Goal: Task Accomplishment & Management: Manage account settings

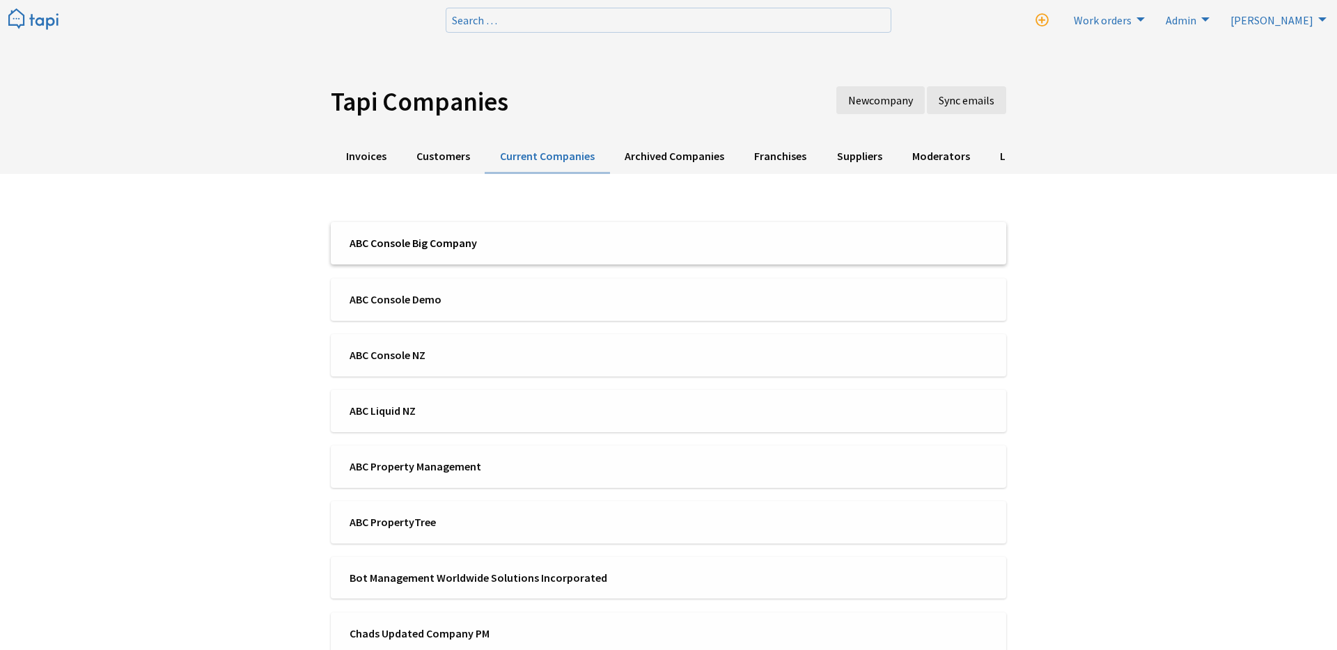
click at [496, 239] on span "ABC Console Big Company" at bounding box center [505, 242] width 310 height 15
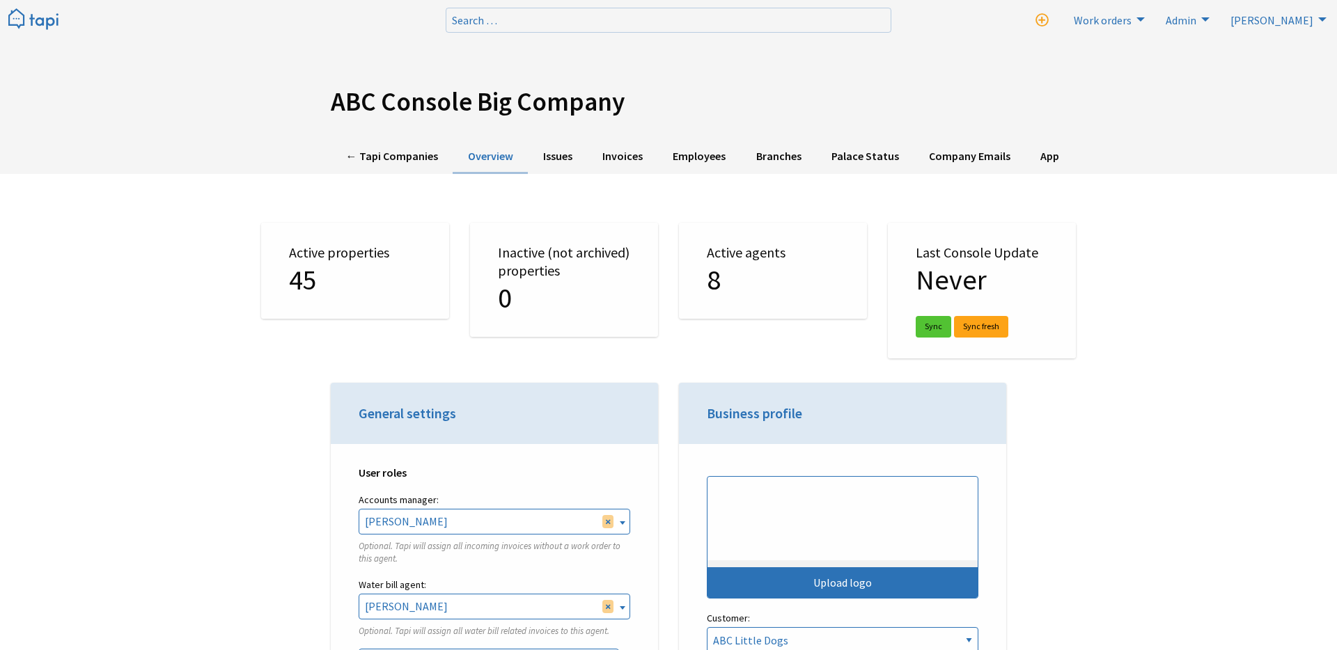
select select "TAPI"
click at [670, 155] on link "Employees" at bounding box center [699, 157] width 83 height 34
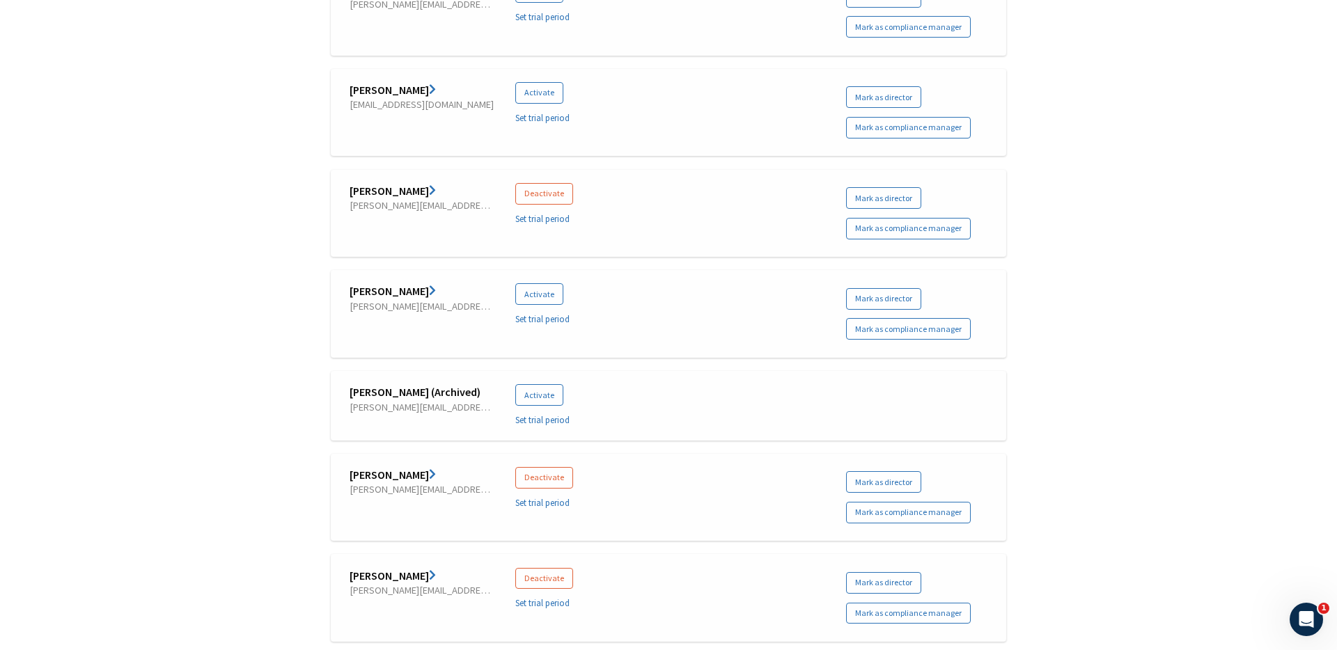
scroll to position [576, 0]
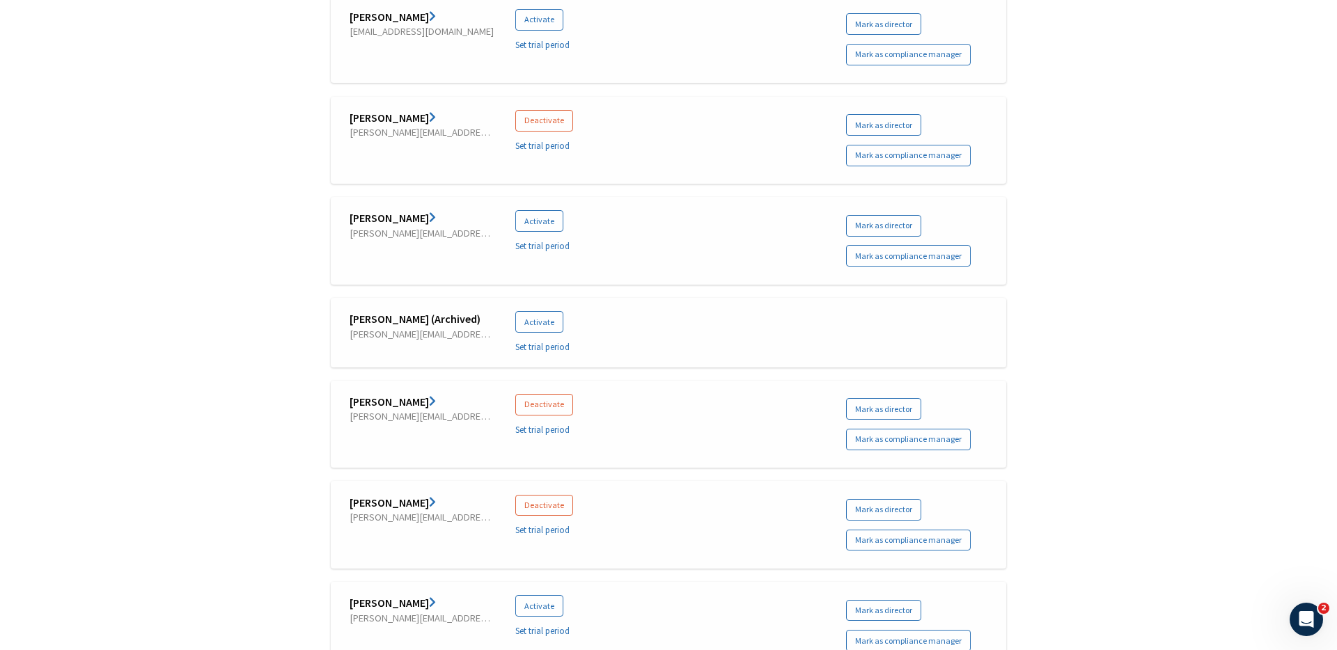
click at [398, 402] on link "[PERSON_NAME]" at bounding box center [393, 402] width 86 height 14
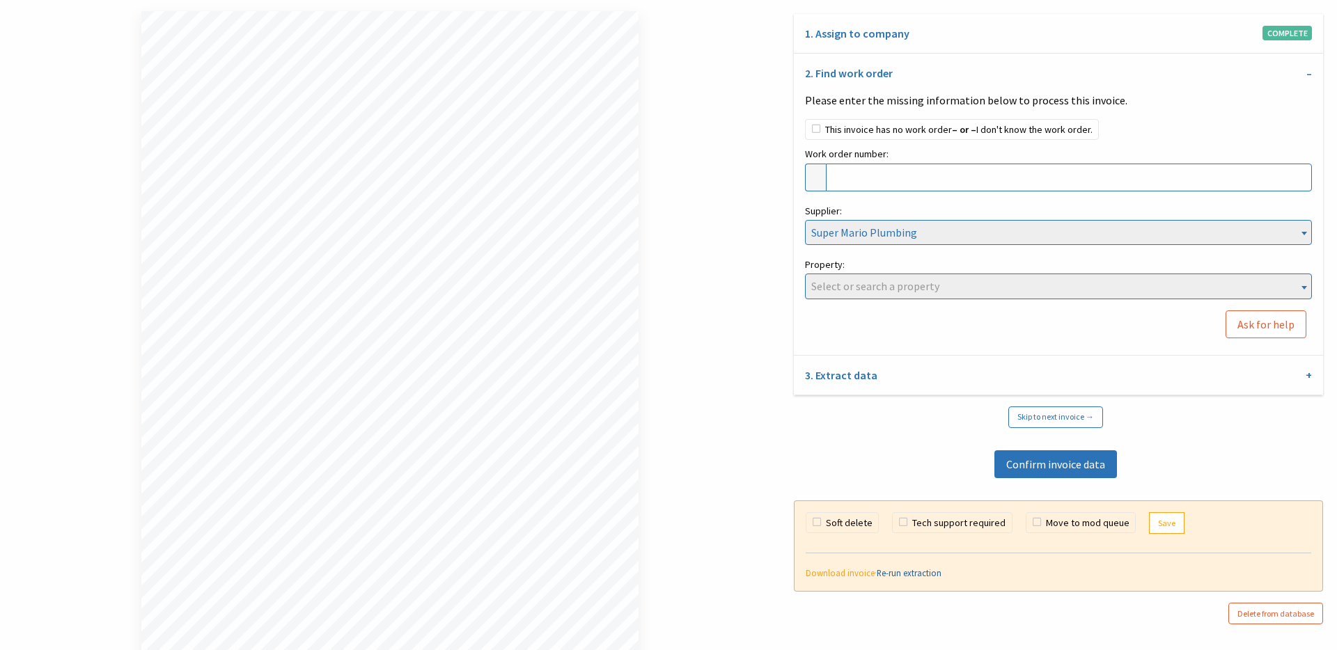
click at [905, 570] on link "Re-run extraction" at bounding box center [909, 572] width 65 height 11
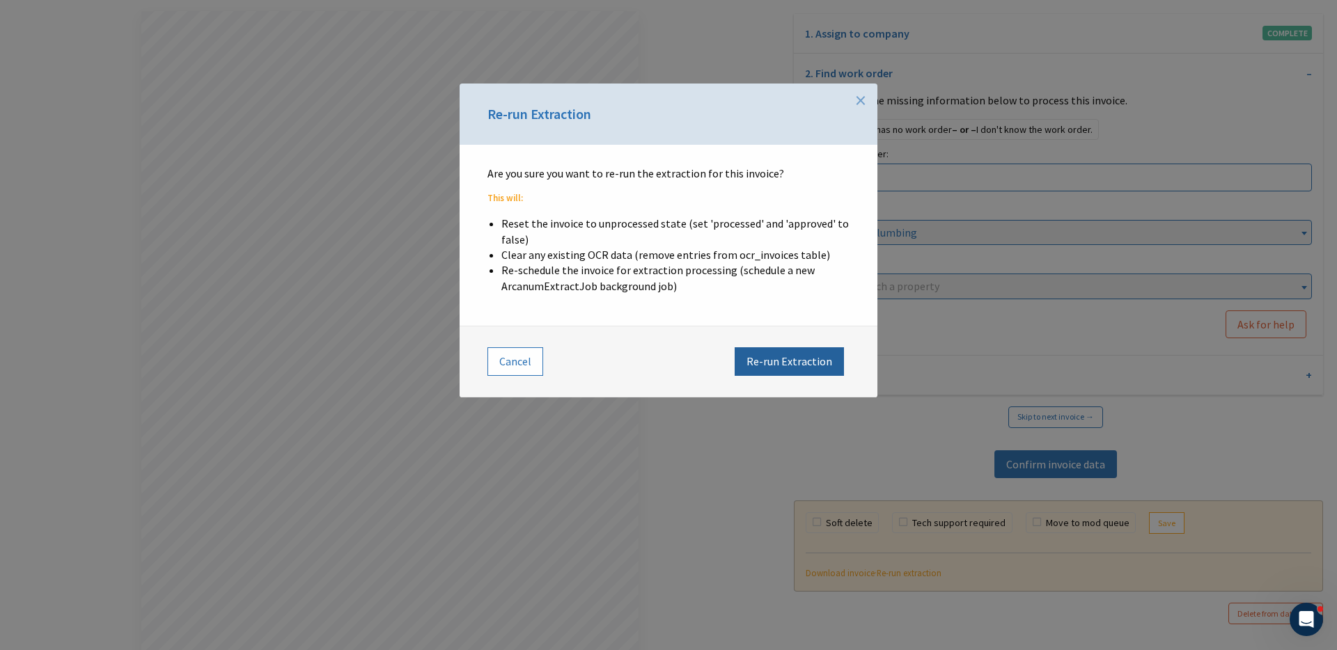
click at [776, 369] on button "Re-run Extraction" at bounding box center [789, 361] width 109 height 28
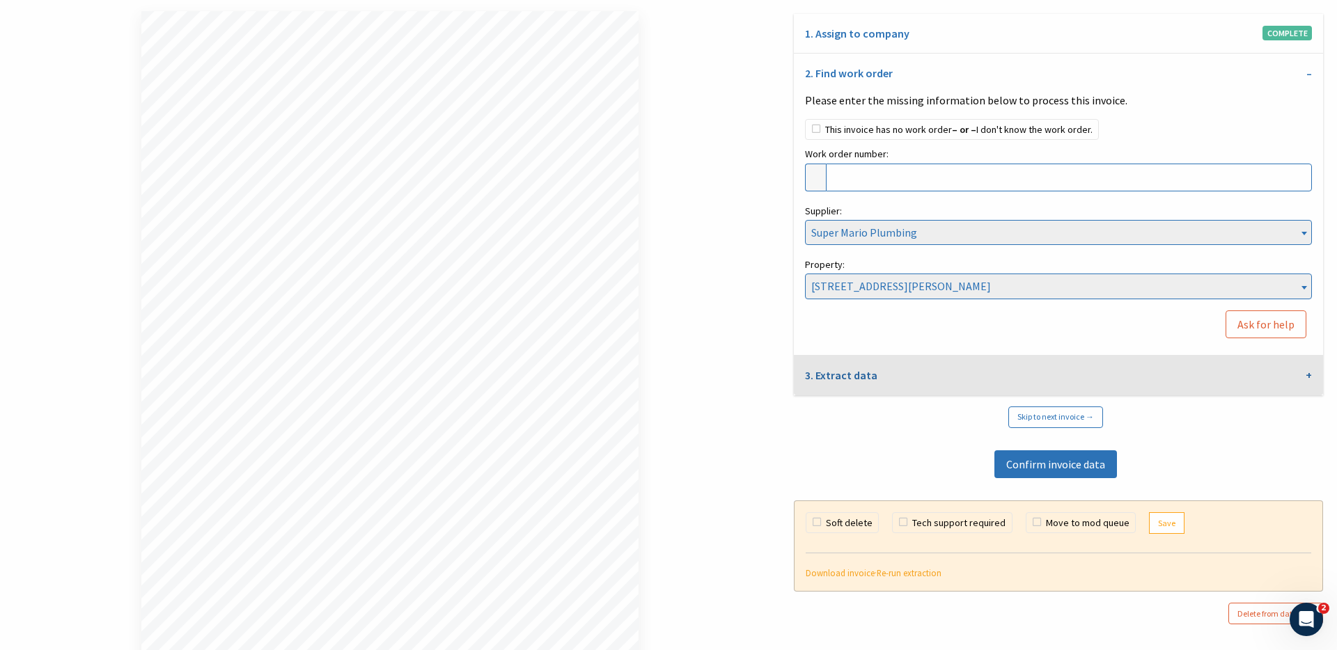
click at [913, 379] on link "3. Extract data" at bounding box center [1058, 376] width 529 height 40
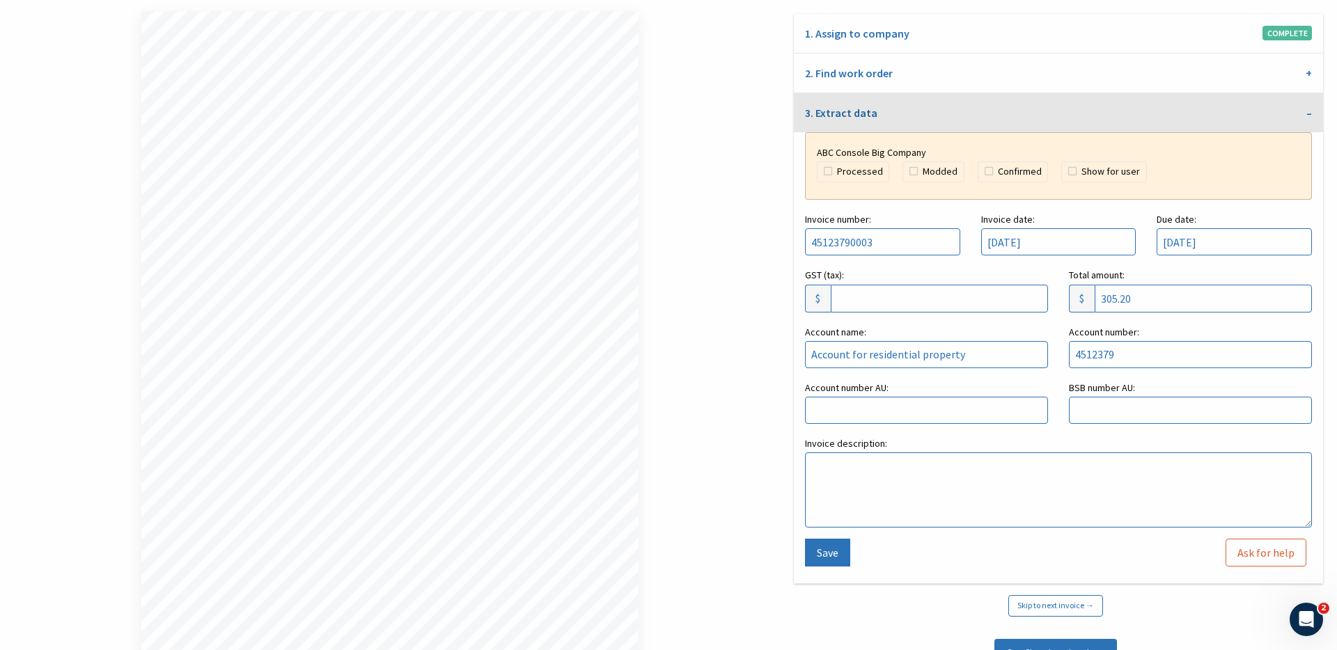
scroll to position [163, 0]
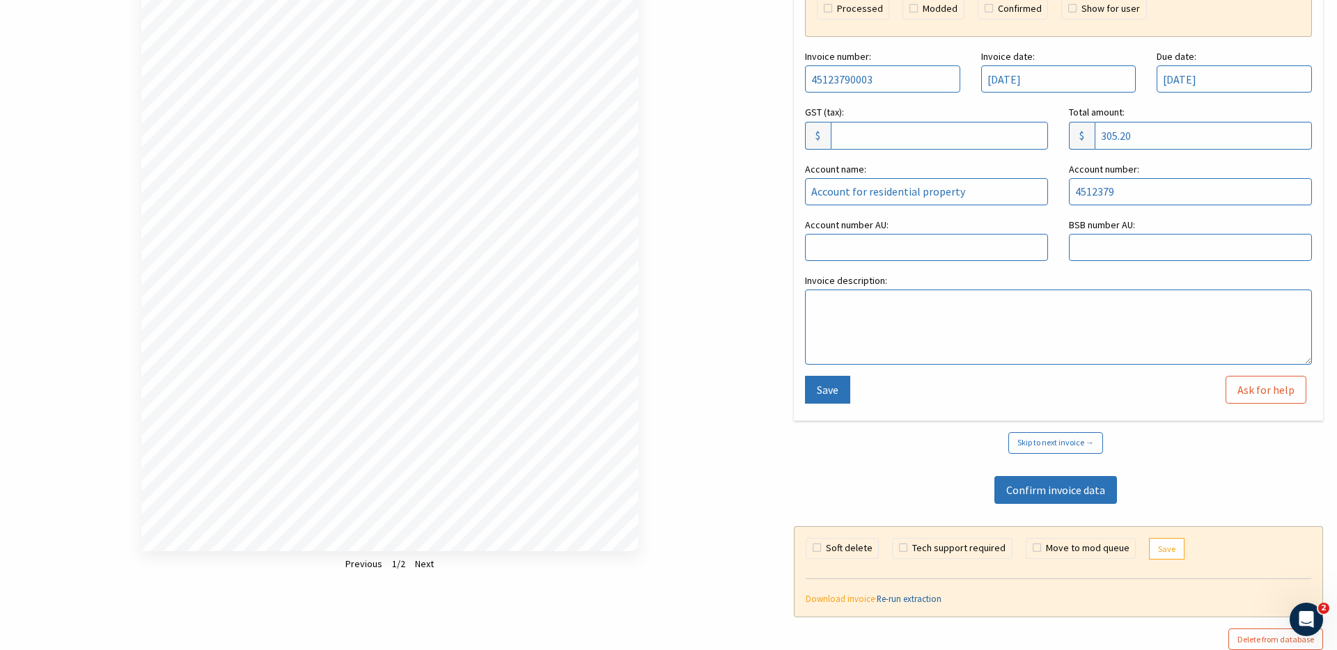
click at [888, 600] on link "Re-run extraction" at bounding box center [909, 598] width 65 height 11
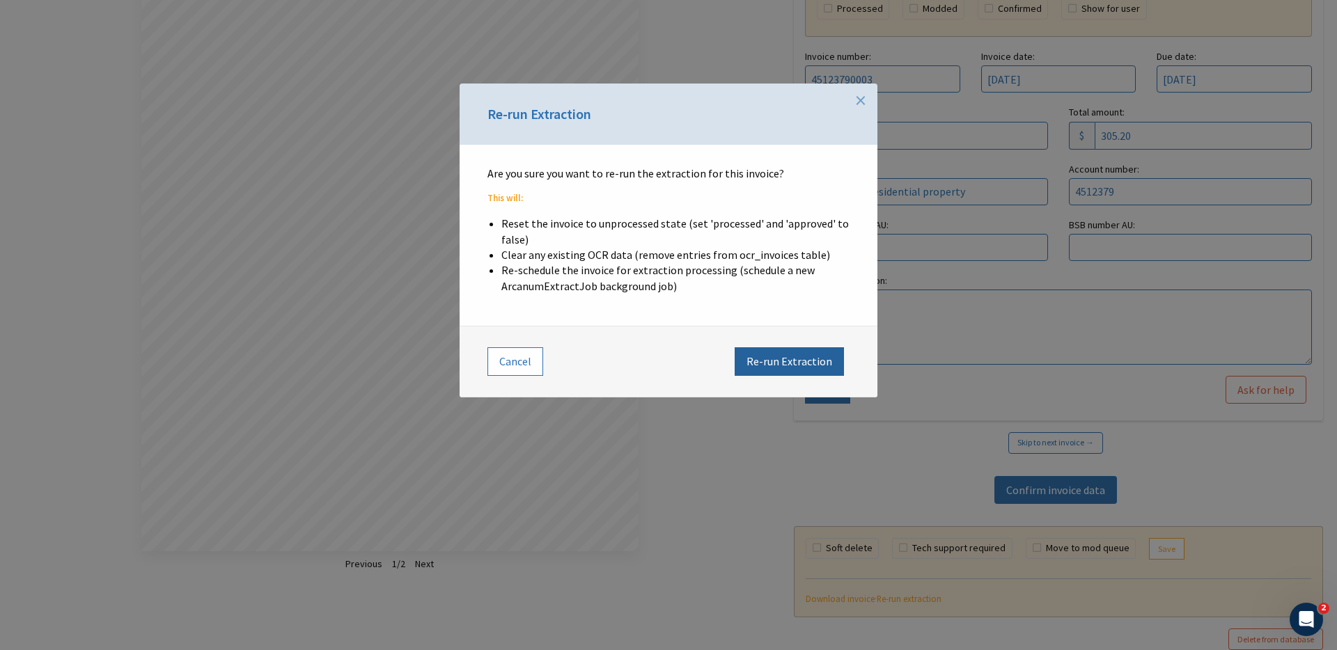
click at [813, 362] on button "Re-run Extraction" at bounding box center [789, 361] width 109 height 28
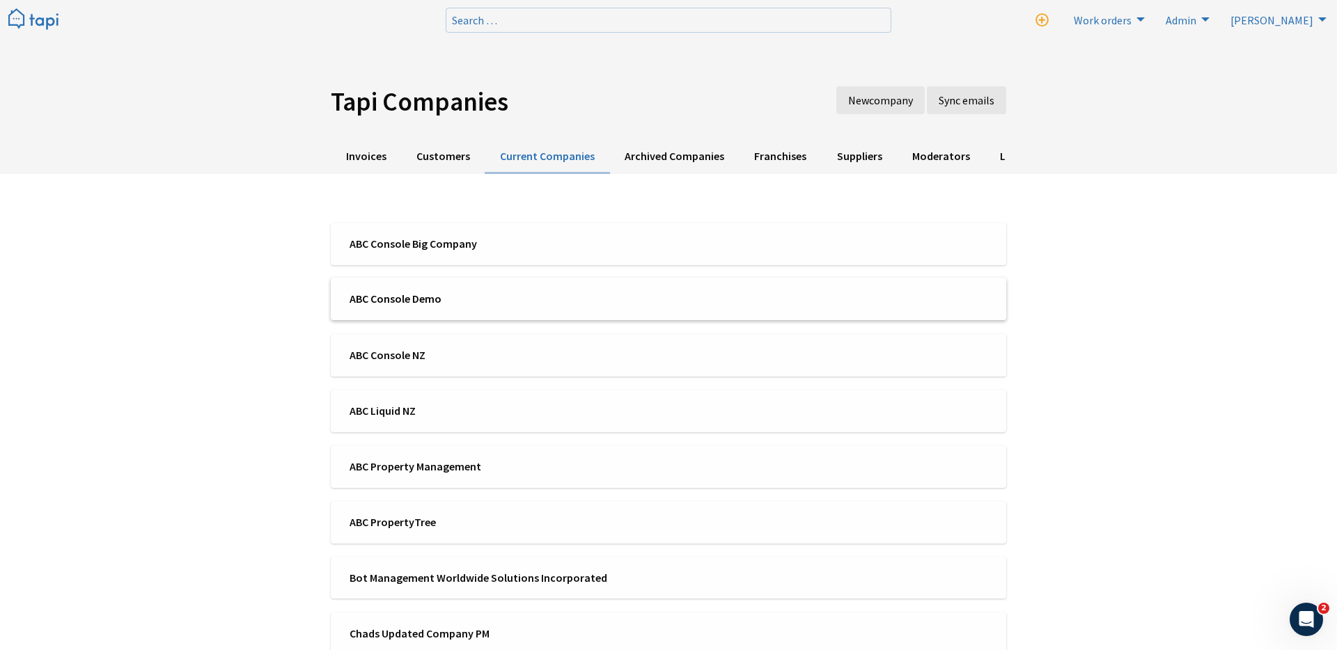
click at [476, 308] on li "ABC Console Demo" at bounding box center [668, 299] width 675 height 42
click at [489, 258] on li "ABC Console Big Company" at bounding box center [668, 243] width 675 height 42
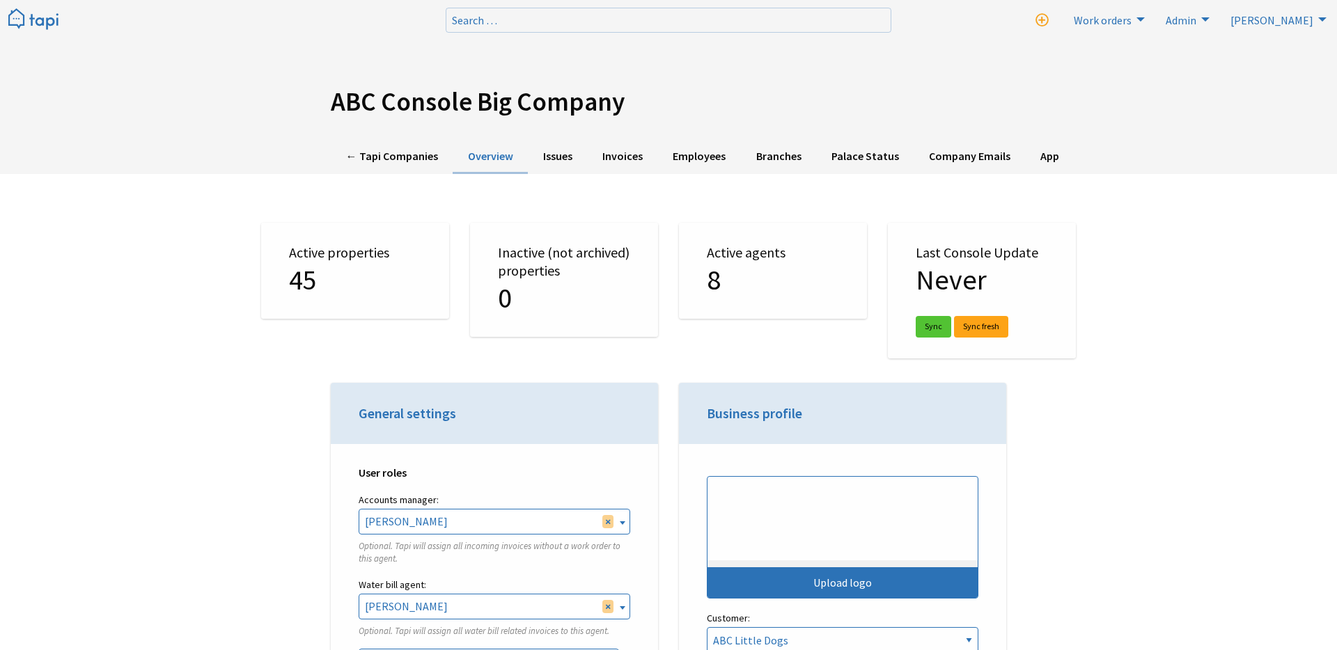
select select "TAPI"
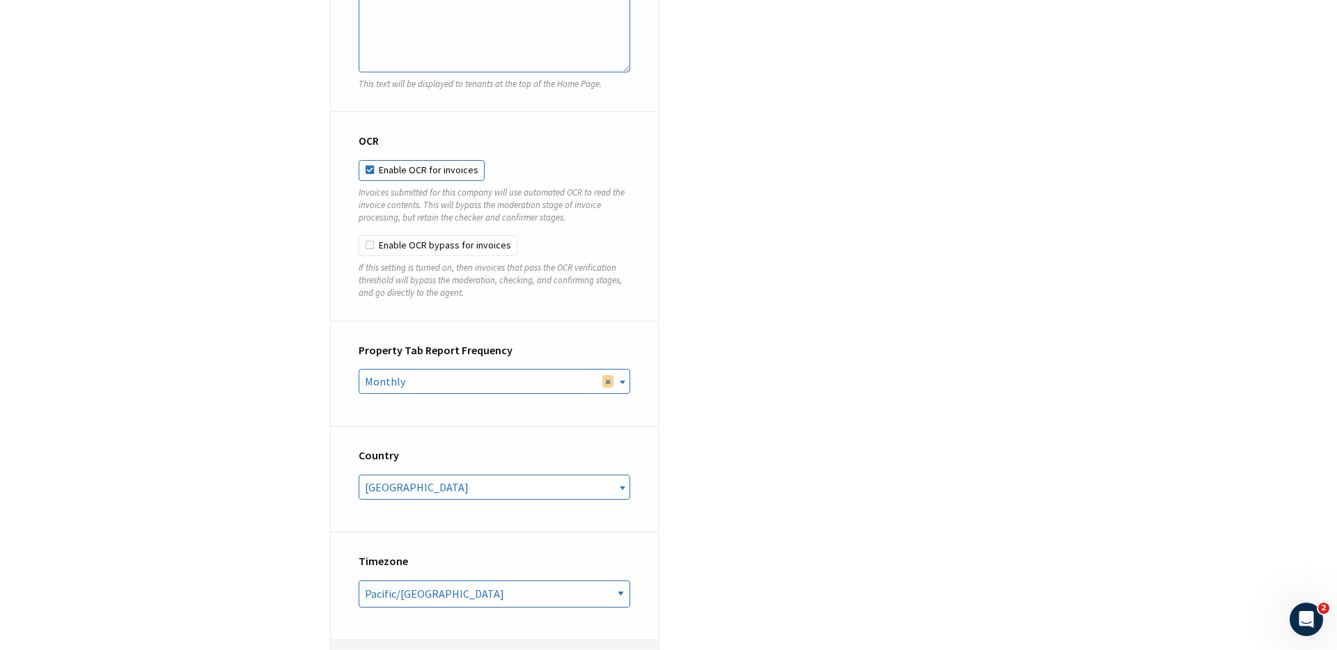
scroll to position [4946, 0]
click at [444, 234] on label "Enable OCR bypass for invoices" at bounding box center [438, 244] width 159 height 21
click at [359, 234] on input "Enable OCR bypass for invoices" at bounding box center [359, 234] width 1 height 1
checkbox input "true"
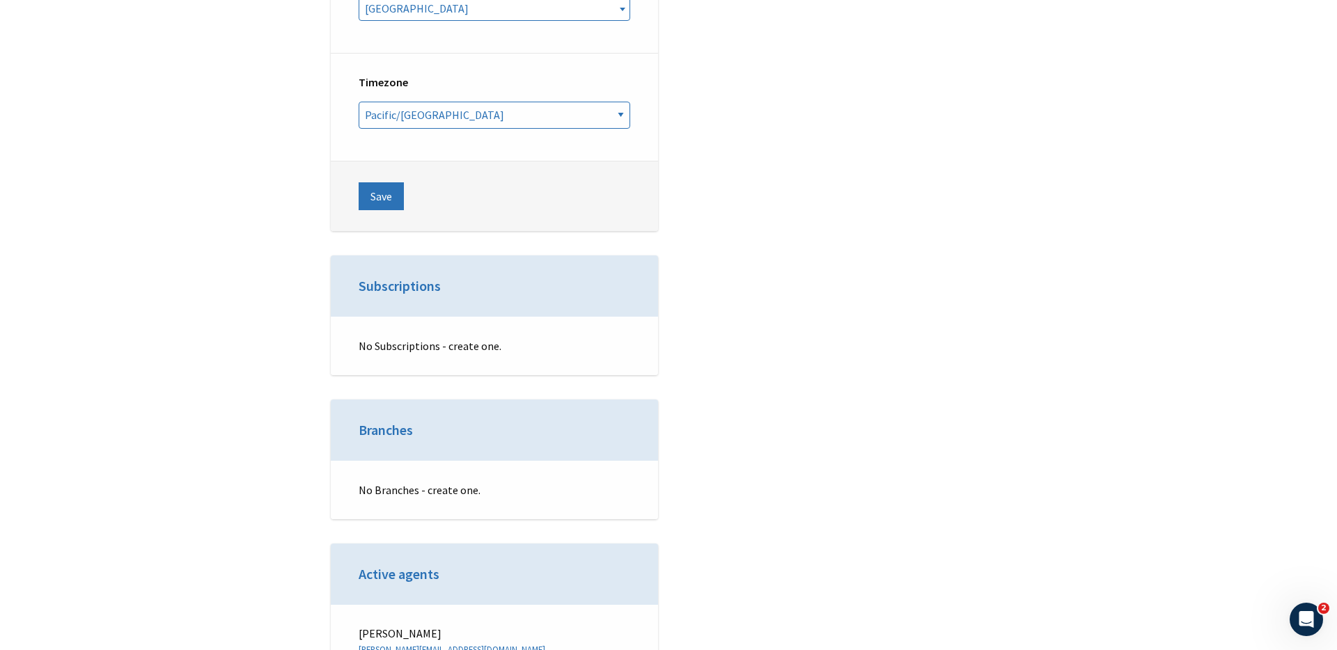
scroll to position [5269, 0]
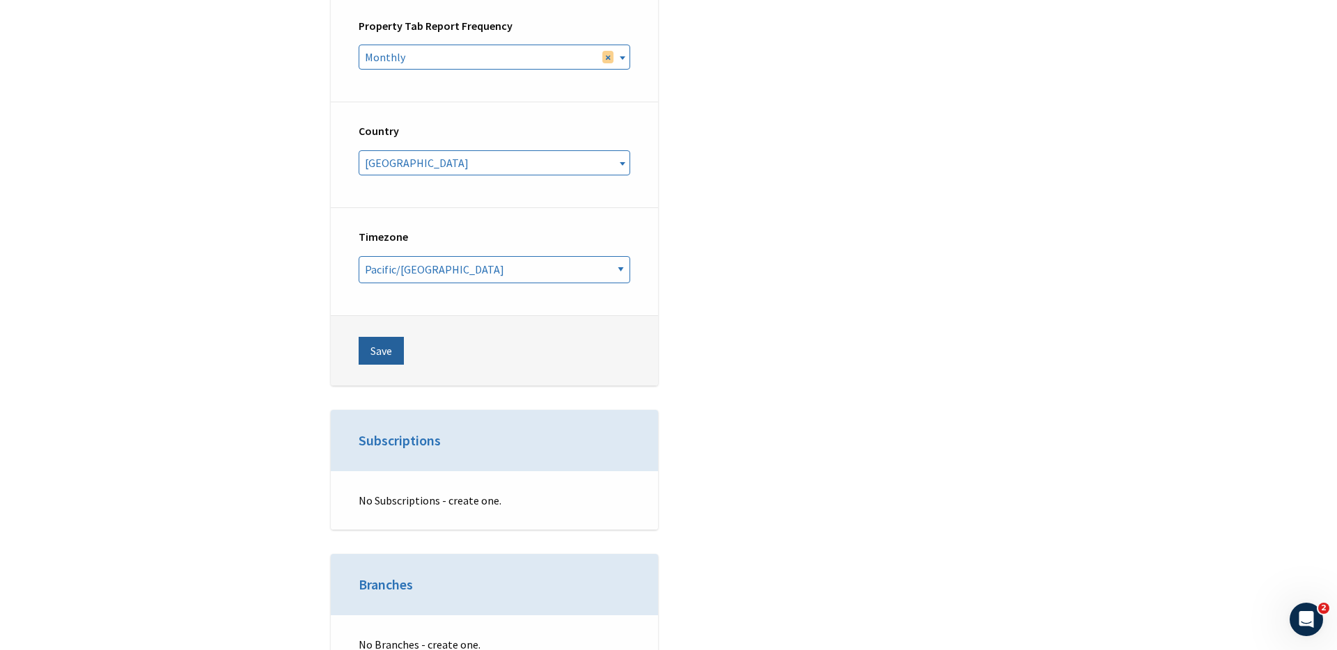
click at [373, 337] on button "Save" at bounding box center [381, 351] width 45 height 28
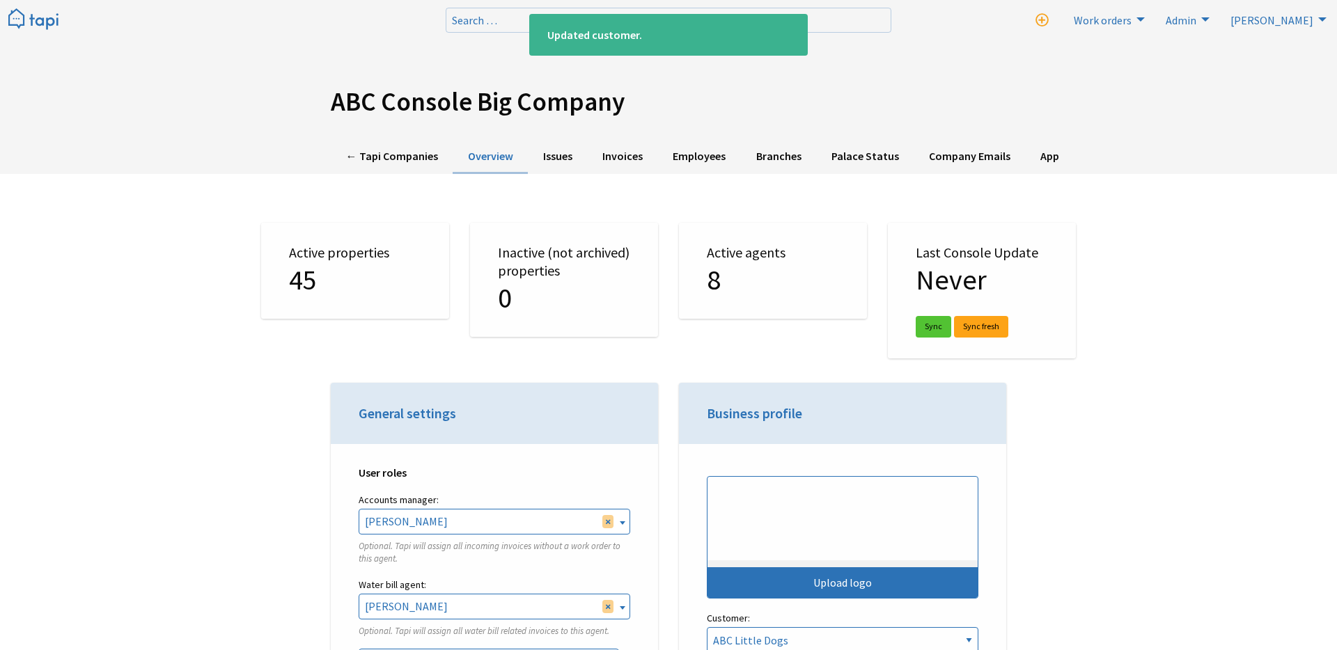
select select "TAPI"
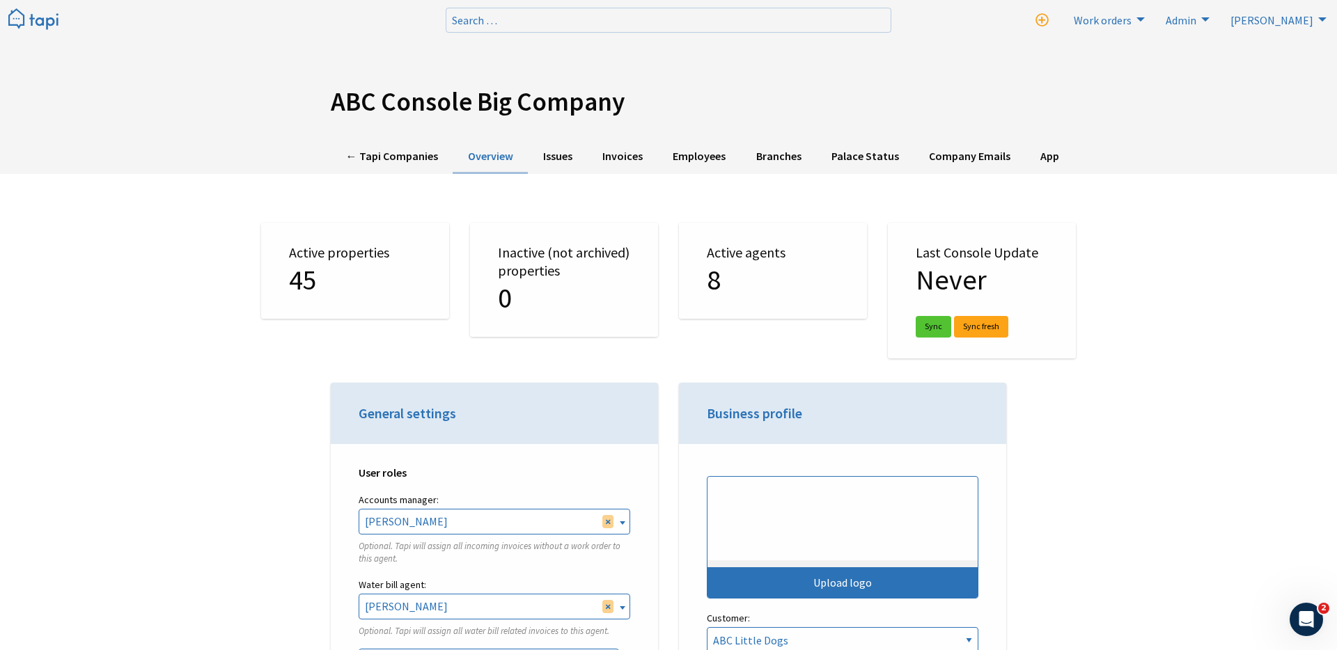
click at [33, 25] on img at bounding box center [33, 19] width 50 height 23
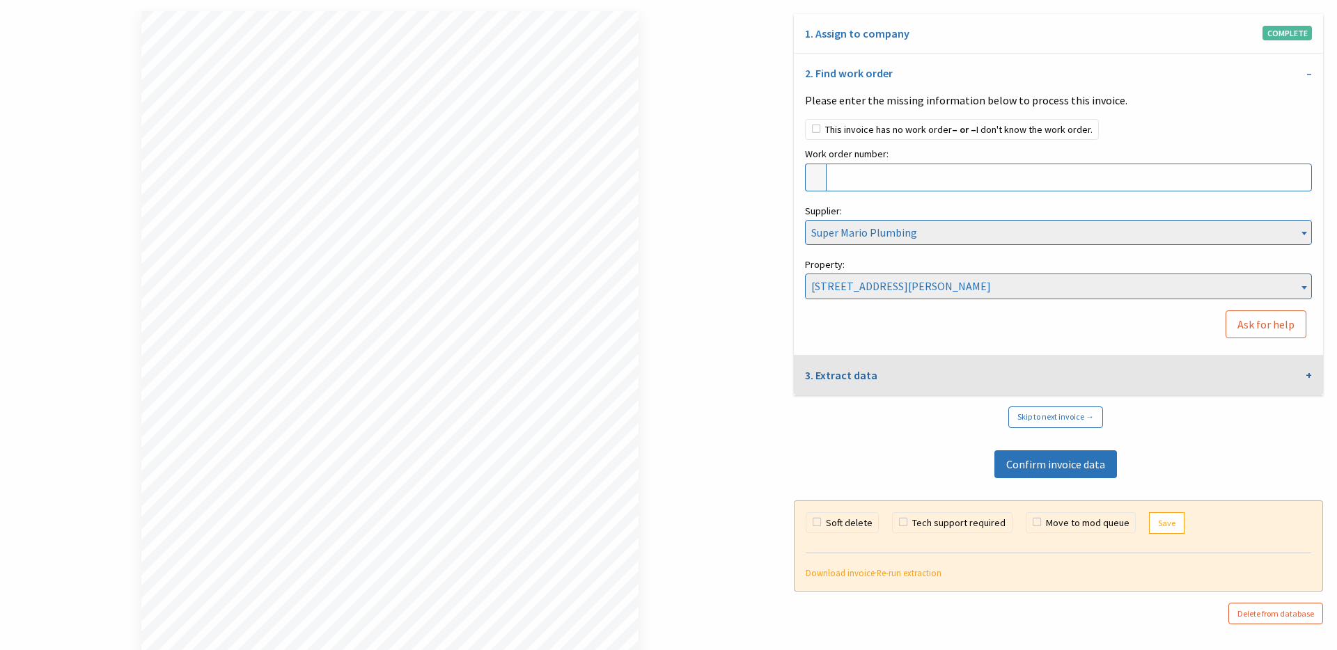
click at [848, 366] on link "3. Extract data" at bounding box center [1058, 376] width 529 height 40
click at [934, 388] on link "3. Extract data" at bounding box center [1058, 376] width 529 height 40
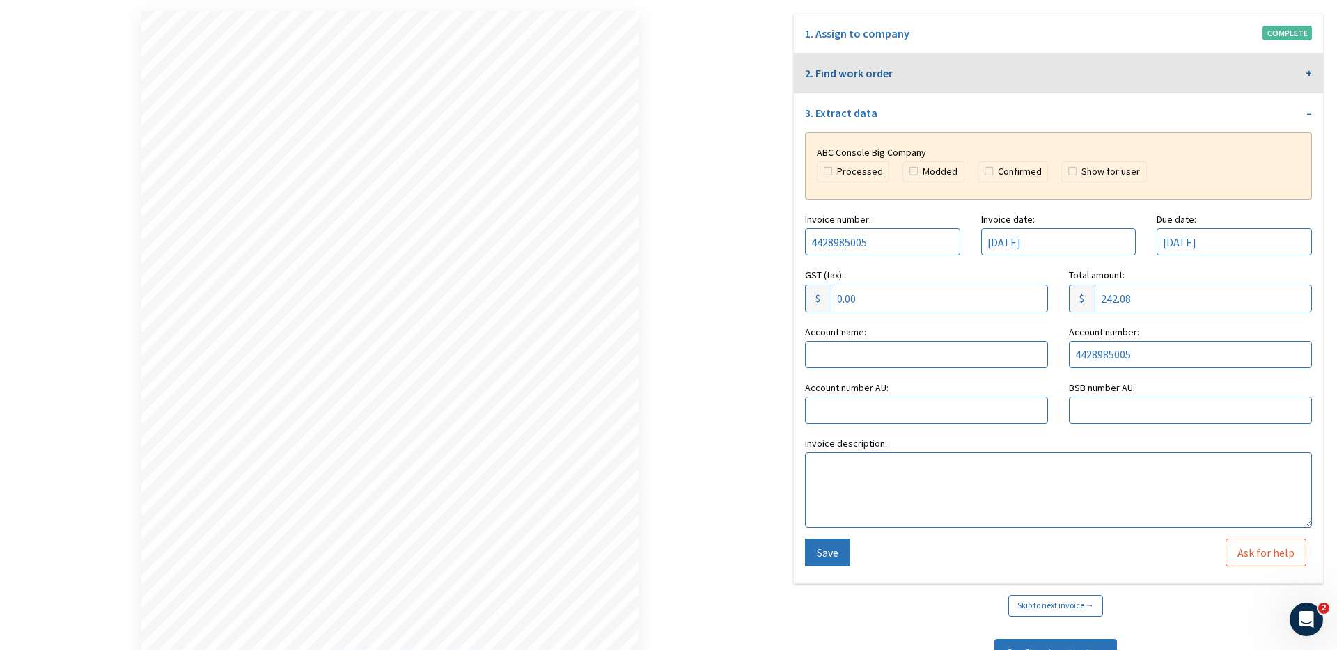
click at [930, 70] on link "2. Find work order" at bounding box center [1058, 74] width 529 height 40
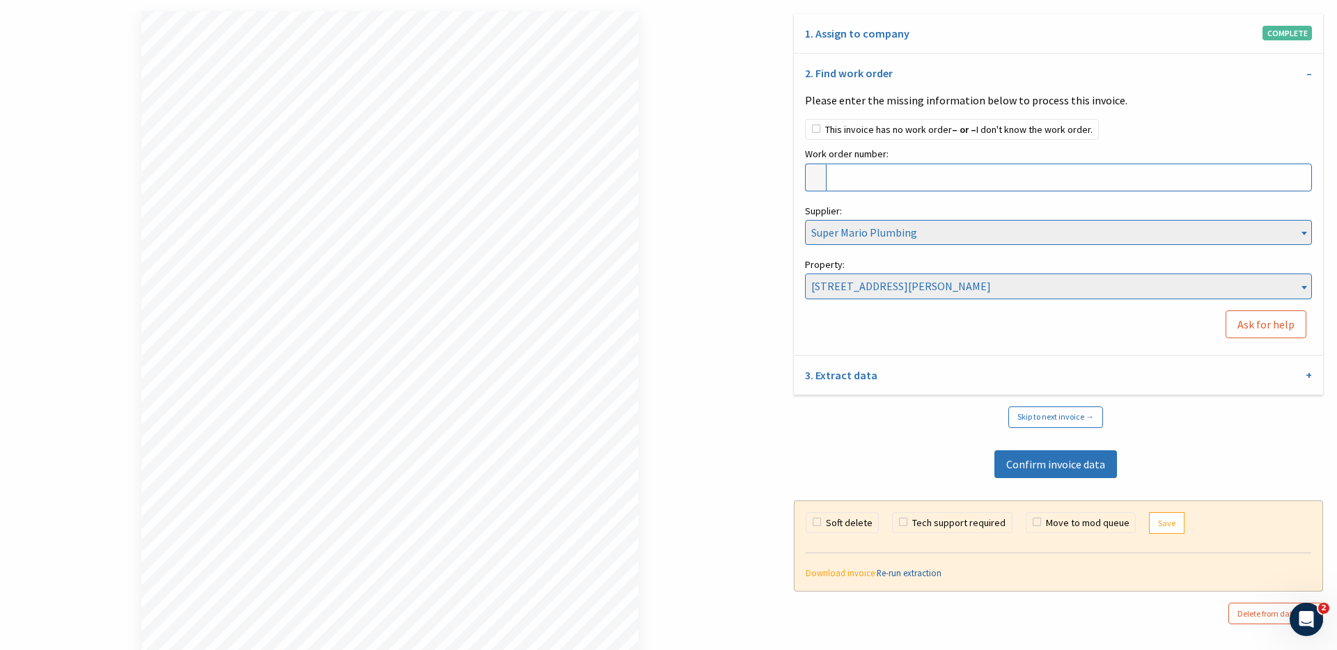
click at [889, 577] on link "Re-run extraction" at bounding box center [909, 572] width 65 height 11
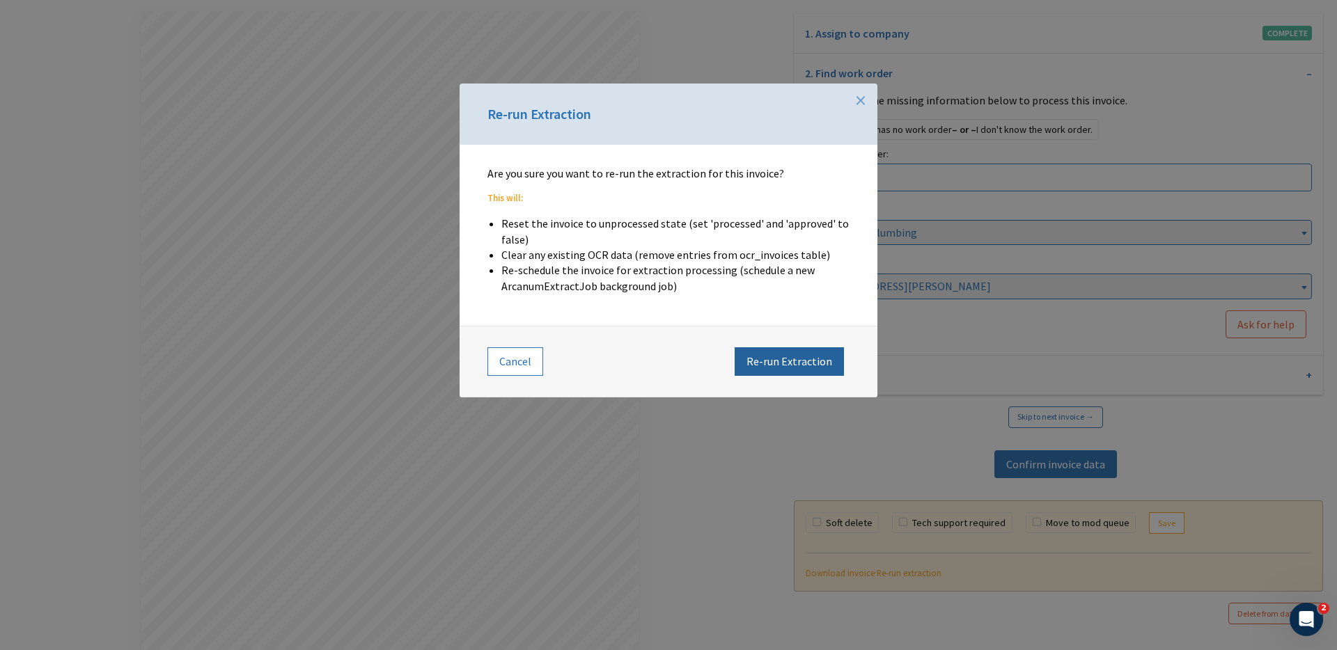
click at [801, 363] on button "Re-run Extraction" at bounding box center [789, 361] width 109 height 28
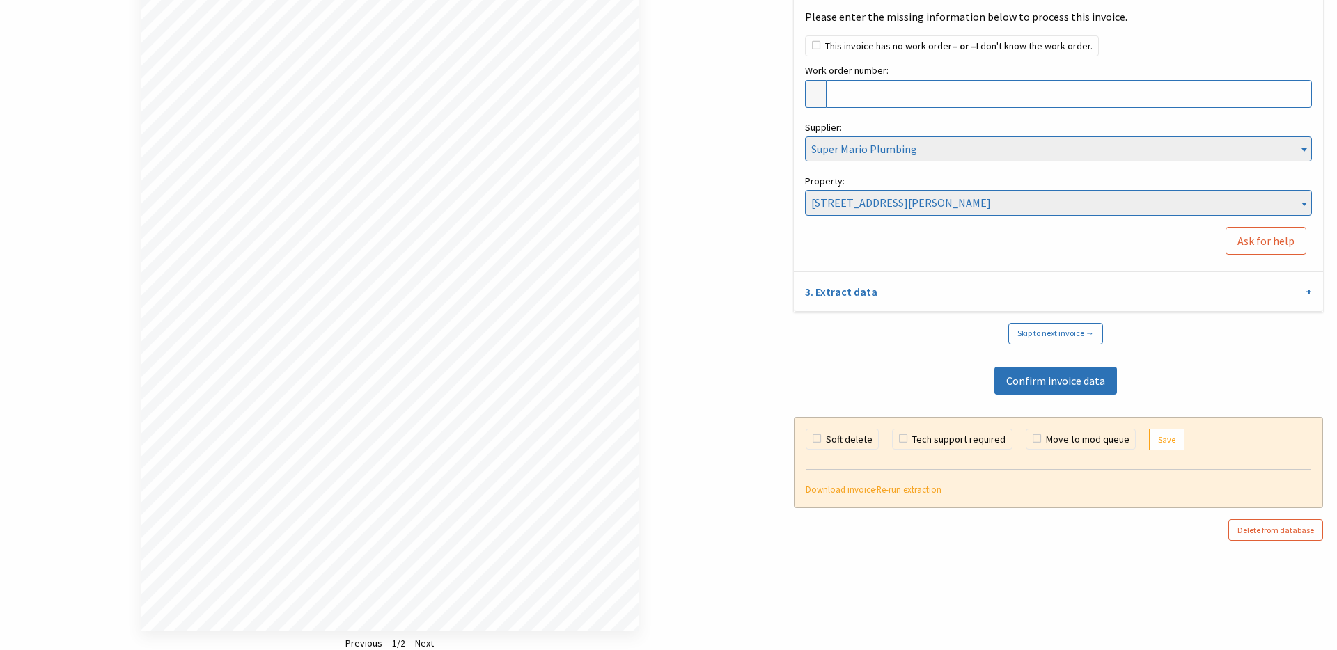
scroll to position [86, 0]
click at [896, 487] on link "Re-run extraction" at bounding box center [909, 486] width 65 height 11
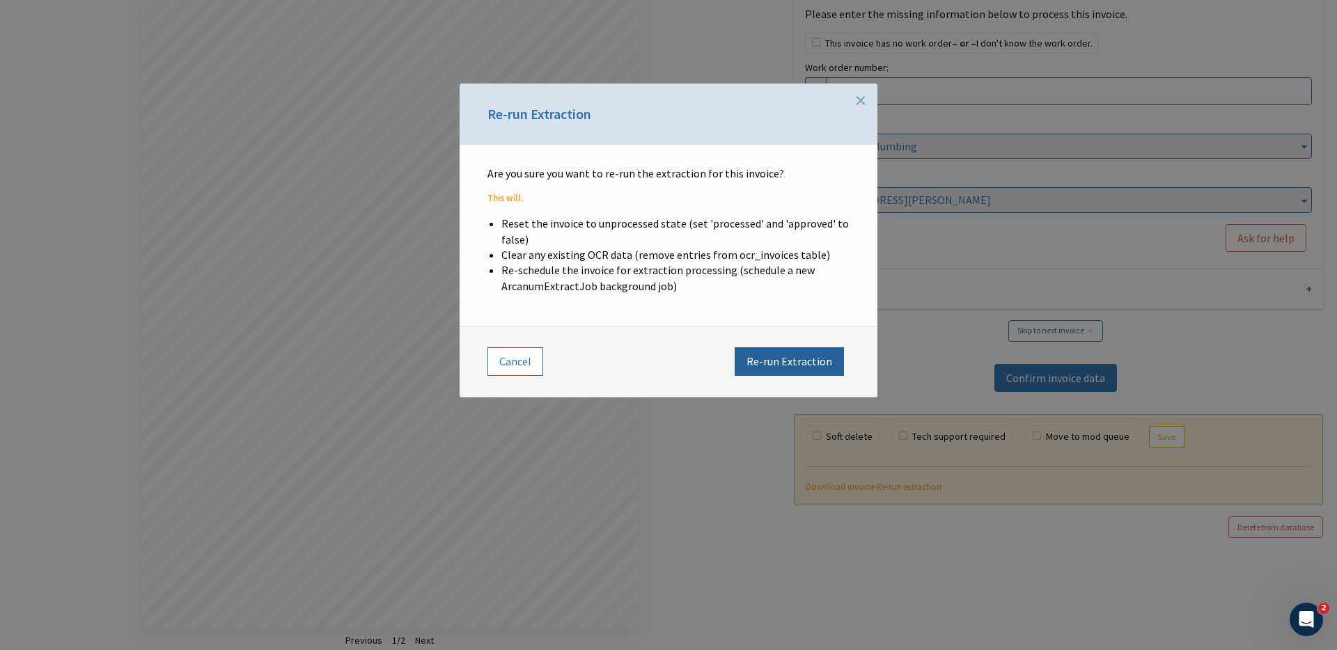
click at [773, 361] on button "Re-run Extraction" at bounding box center [789, 361] width 109 height 28
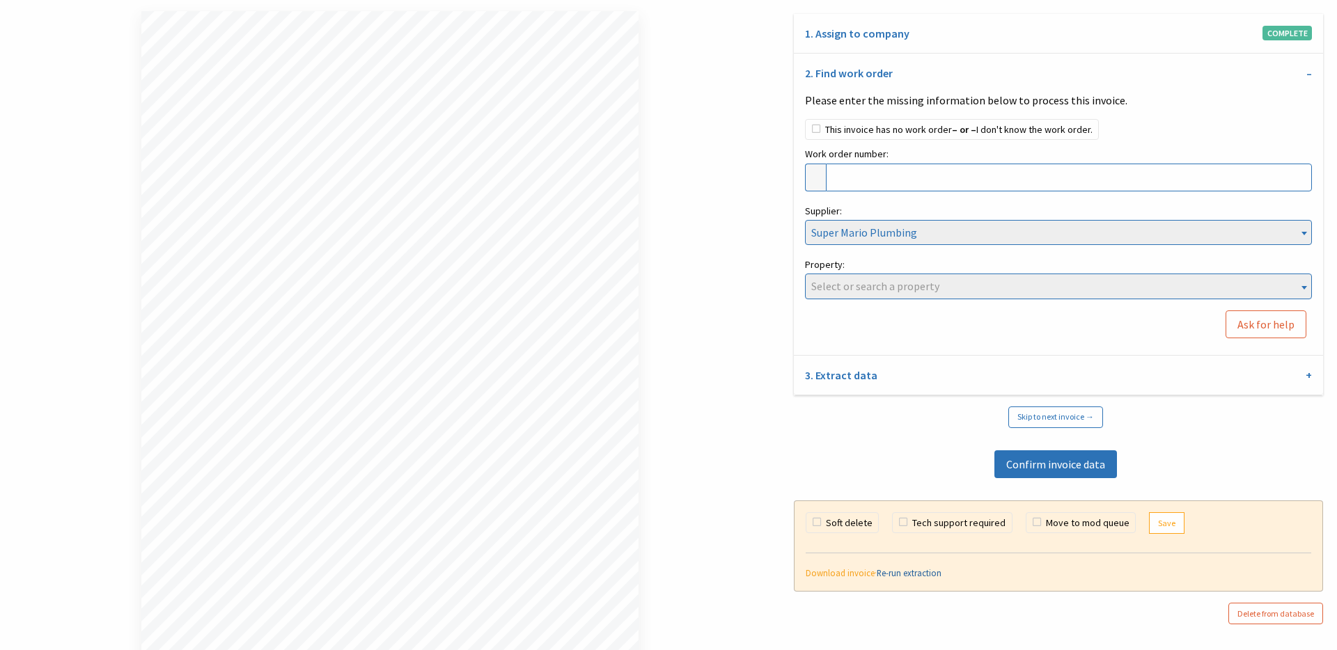
click at [892, 574] on link "Re-run extraction" at bounding box center [909, 572] width 65 height 11
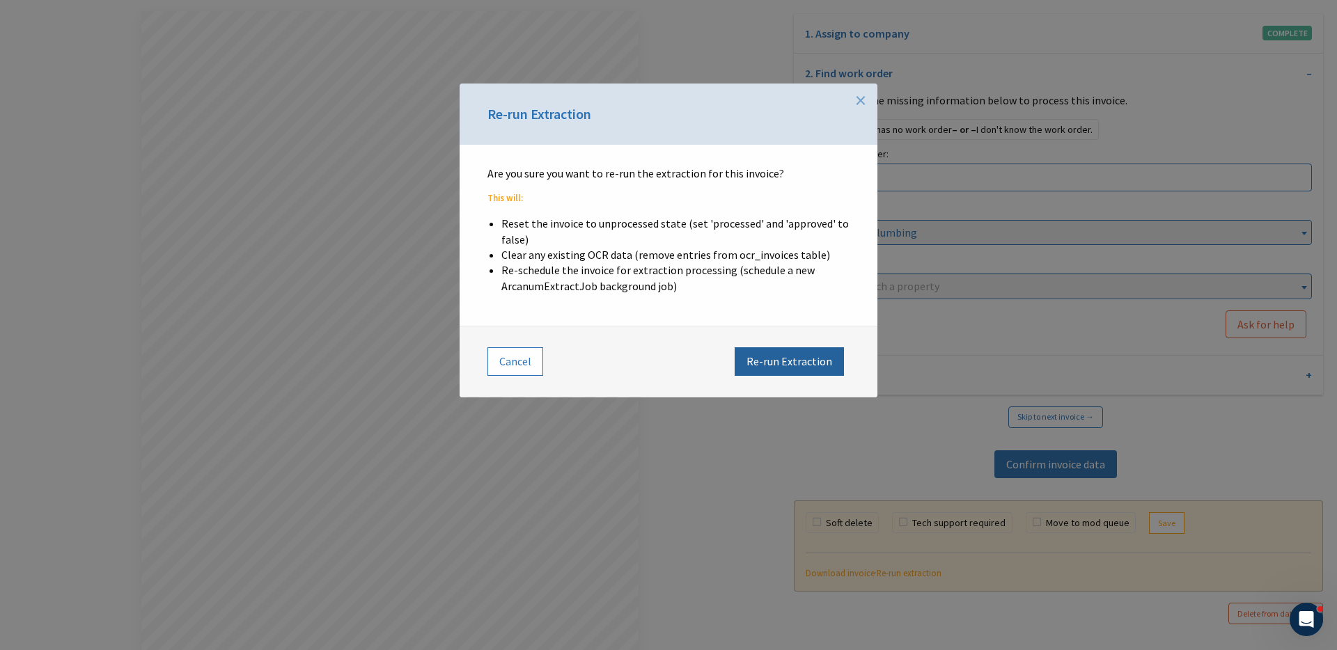
click at [791, 370] on button "Re-run Extraction" at bounding box center [789, 361] width 109 height 28
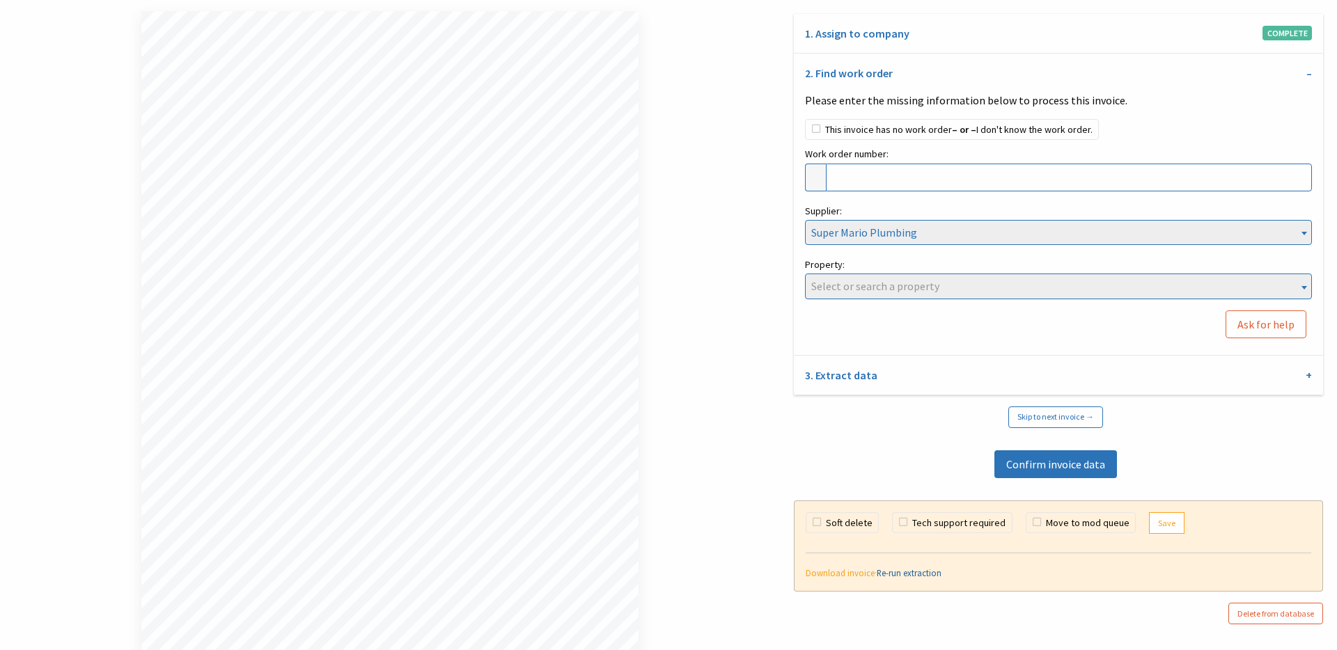
click at [901, 572] on link "Re-run extraction" at bounding box center [909, 572] width 65 height 11
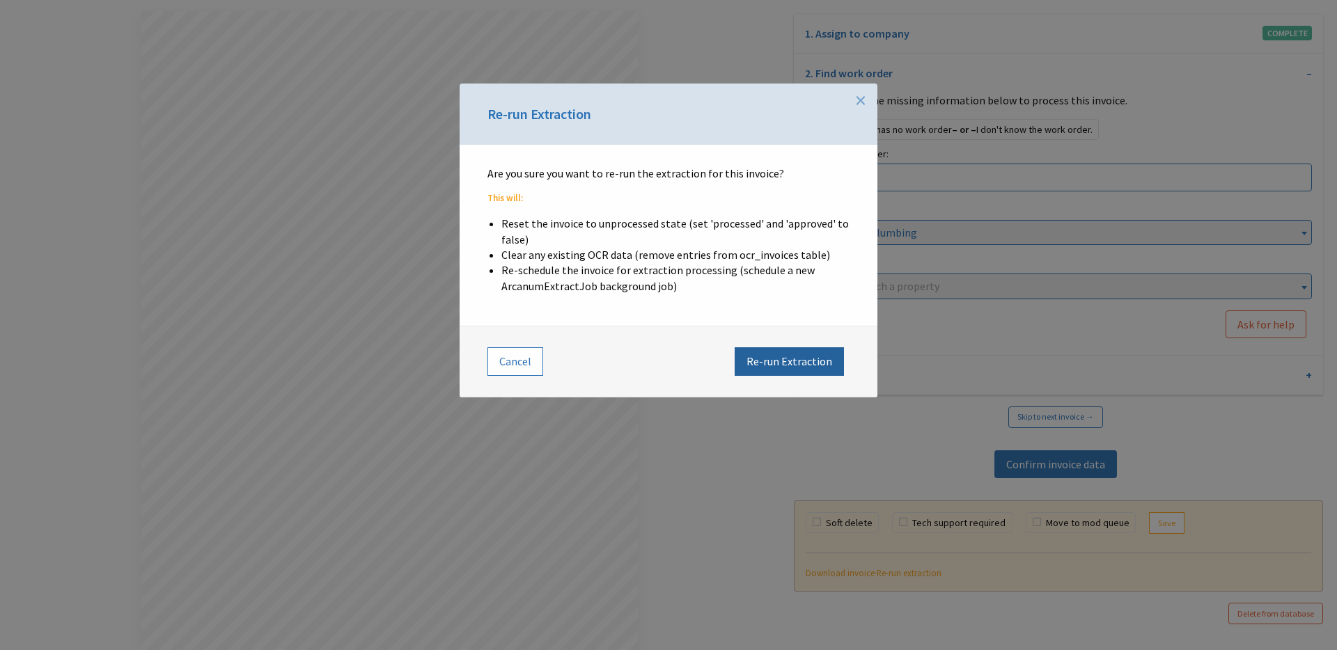
click at [788, 359] on button "Re-run Extraction" at bounding box center [789, 361] width 109 height 28
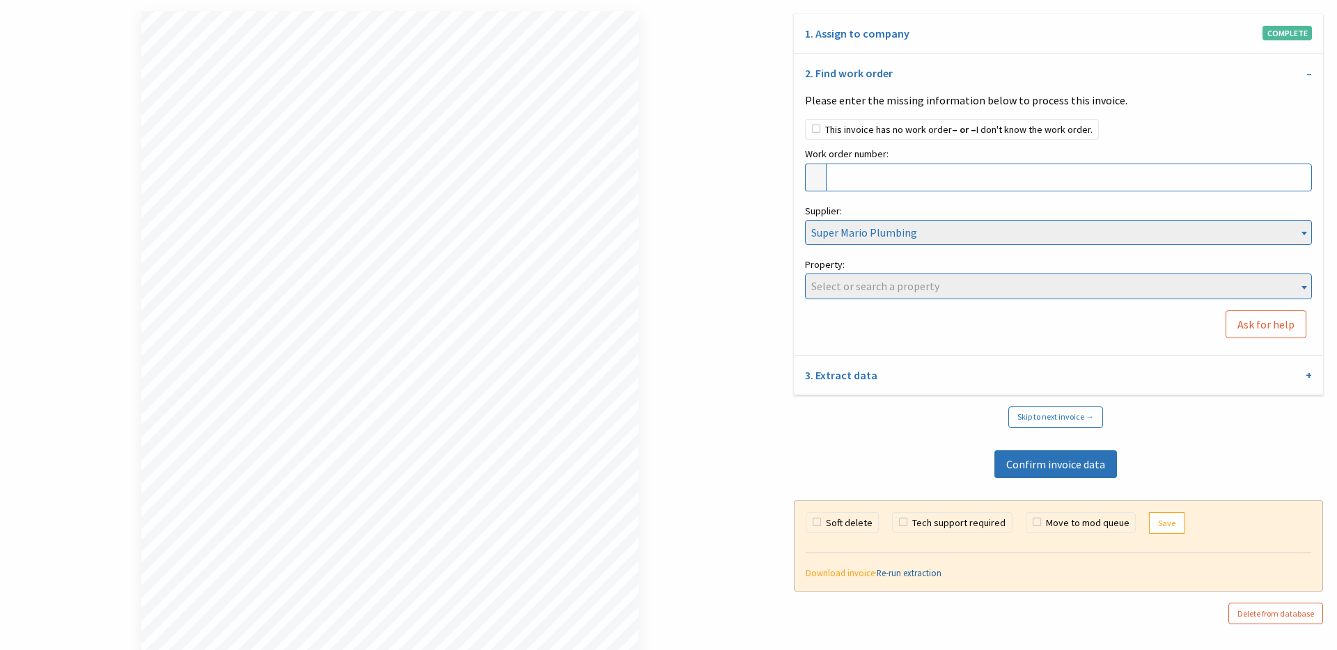
click at [898, 572] on link "Re-run extraction" at bounding box center [909, 572] width 65 height 11
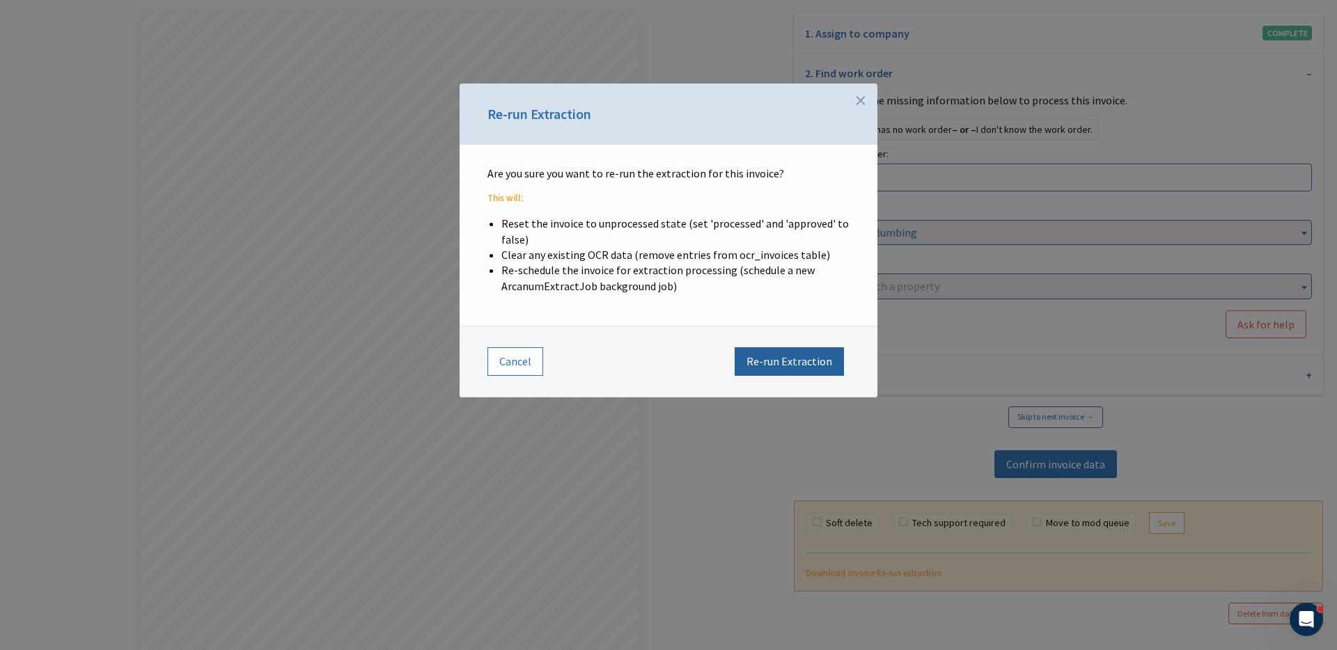
click at [806, 370] on button "Re-run Extraction" at bounding box center [789, 361] width 109 height 28
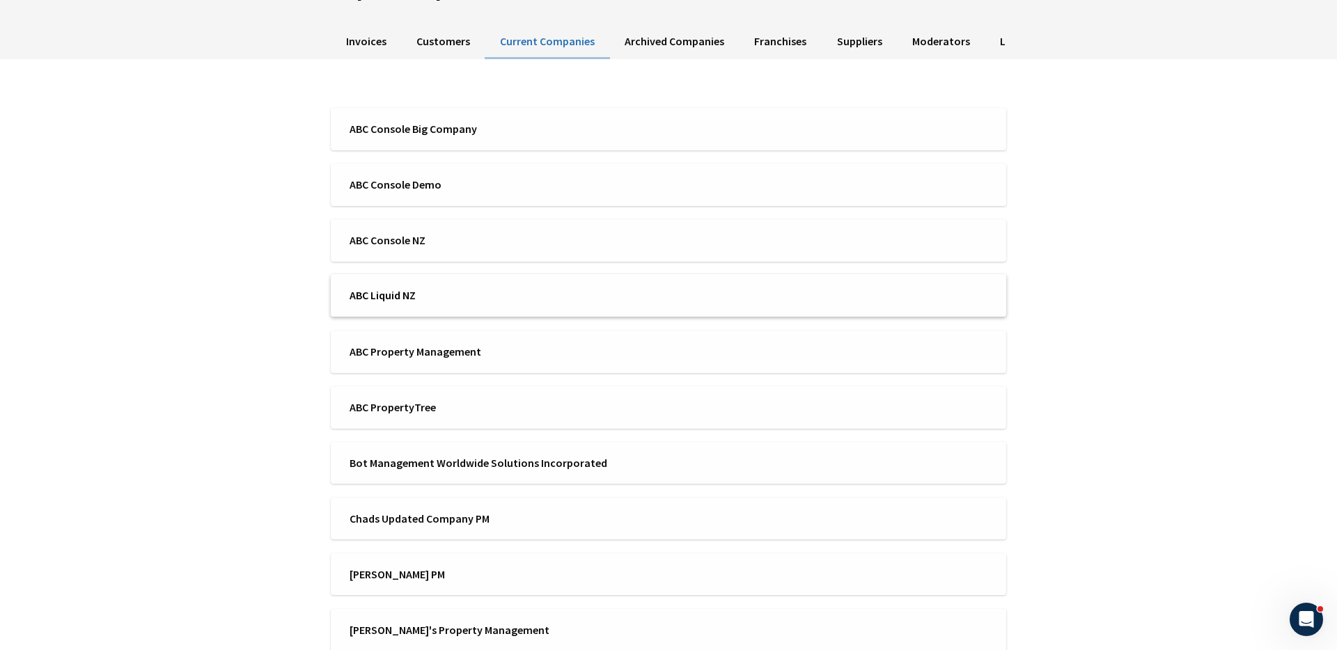
scroll to position [284, 0]
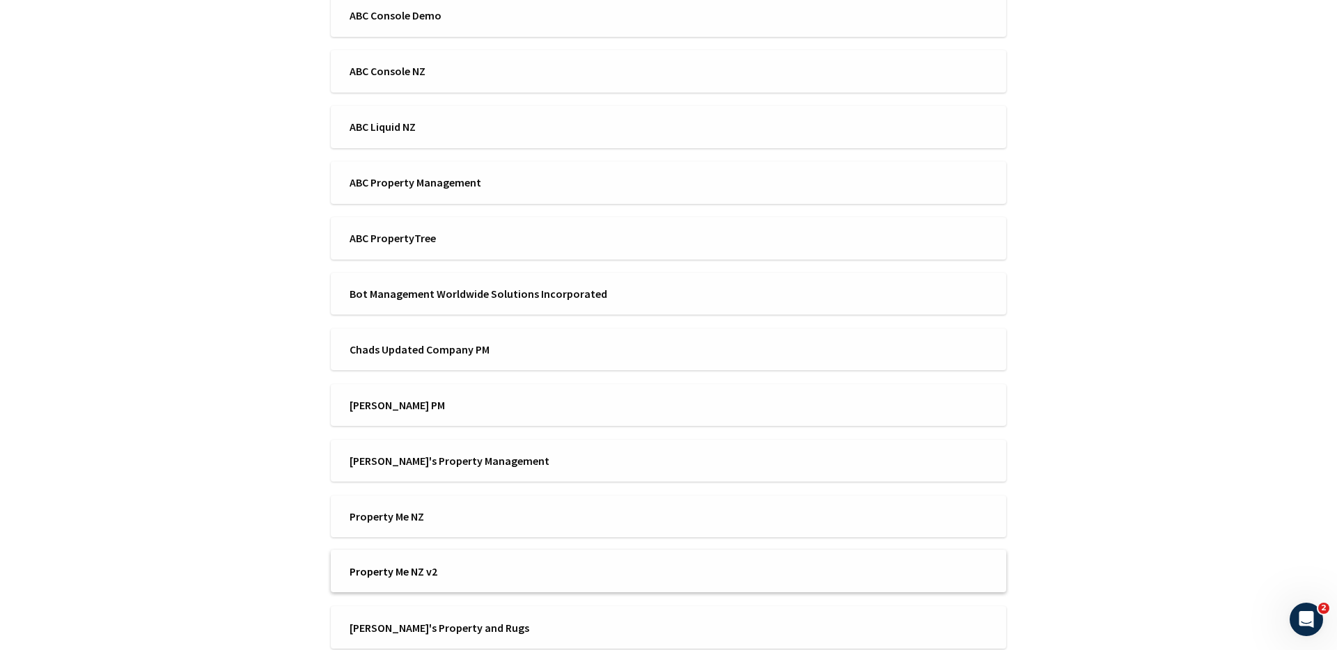
click at [402, 567] on span "Property Me NZ v2" at bounding box center [505, 571] width 310 height 15
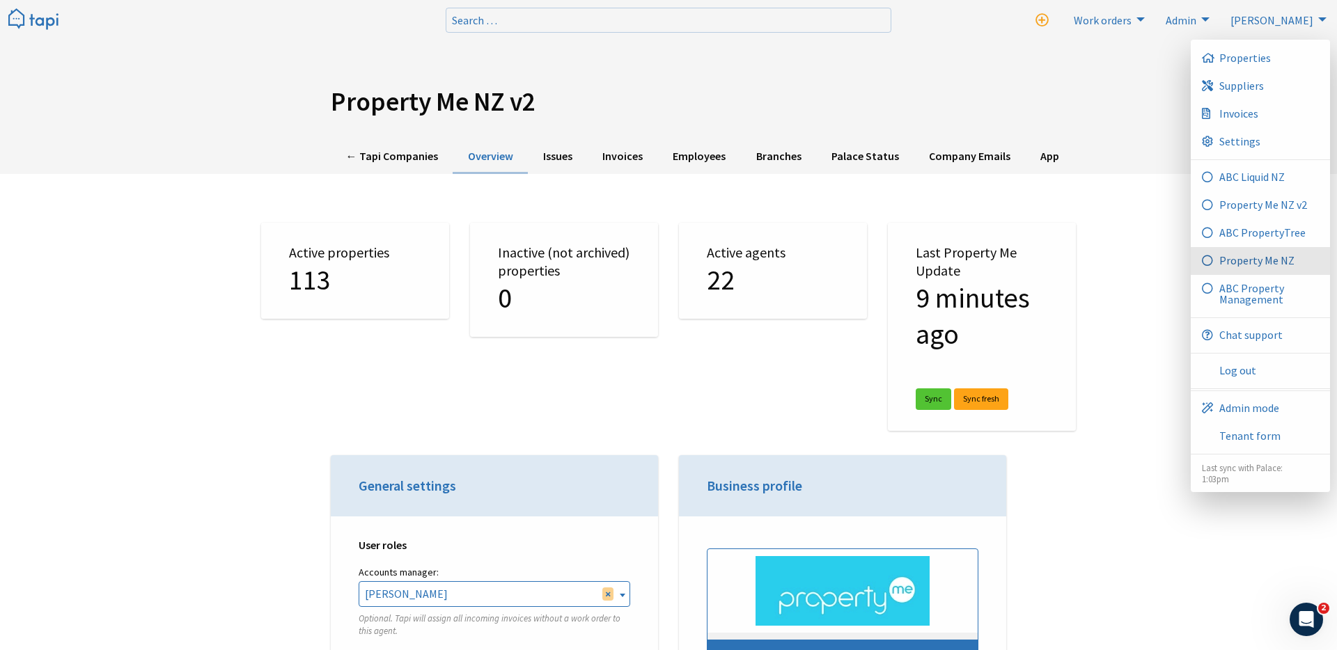
click at [1248, 257] on span "Property Me NZ" at bounding box center [1256, 260] width 75 height 11
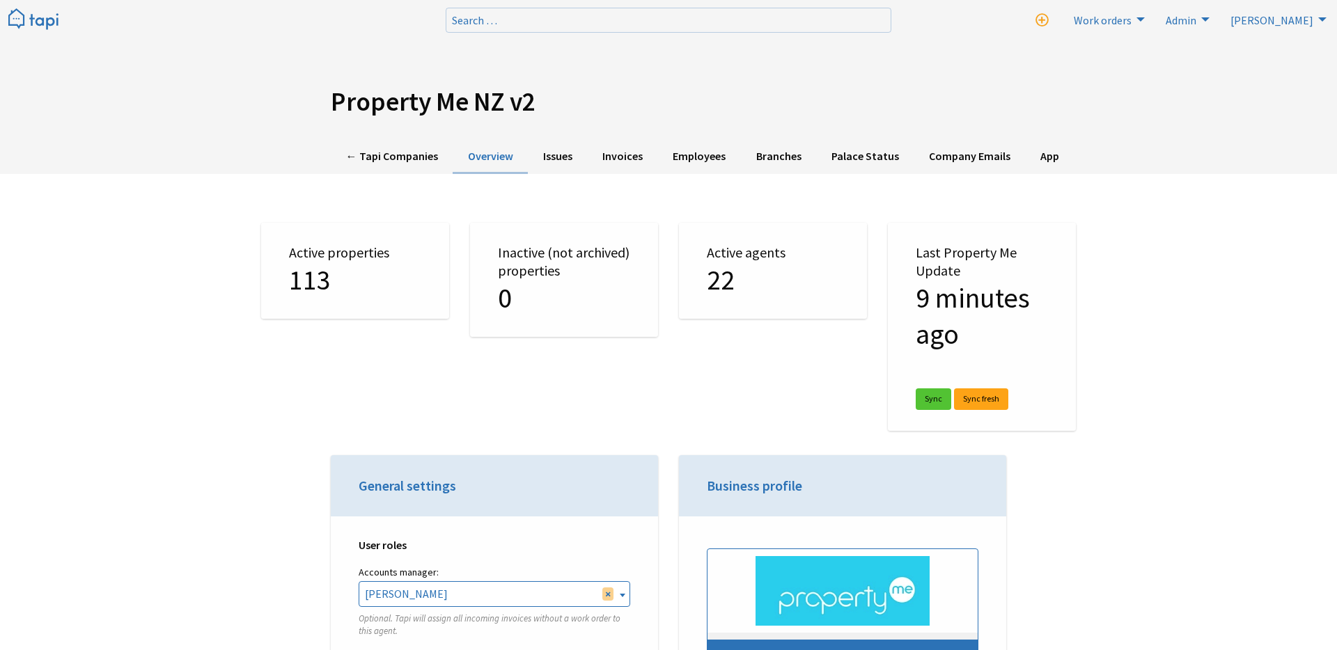
click at [36, 23] on img at bounding box center [33, 19] width 50 height 23
